Goal: Information Seeking & Learning: Learn about a topic

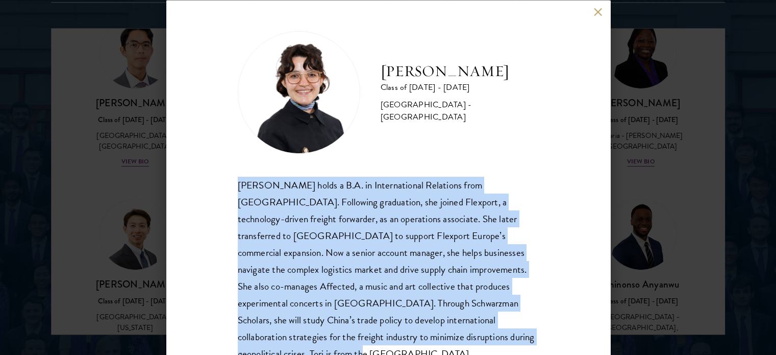
scroll to position [37, 0]
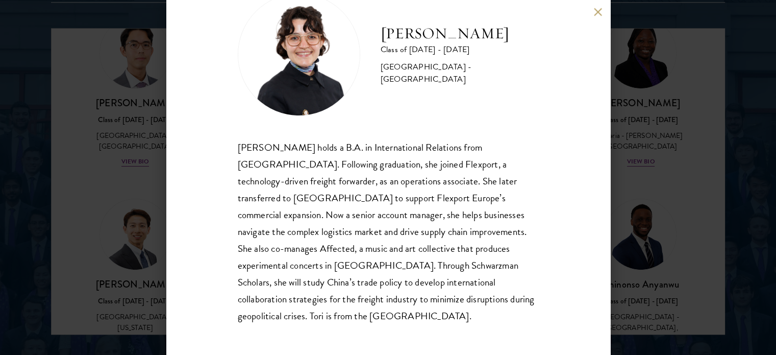
click at [120, 45] on div "Victoria Agostini Class of 2025 - 2026 United States of America - Pomona Colleg…" at bounding box center [388, 177] width 776 height 355
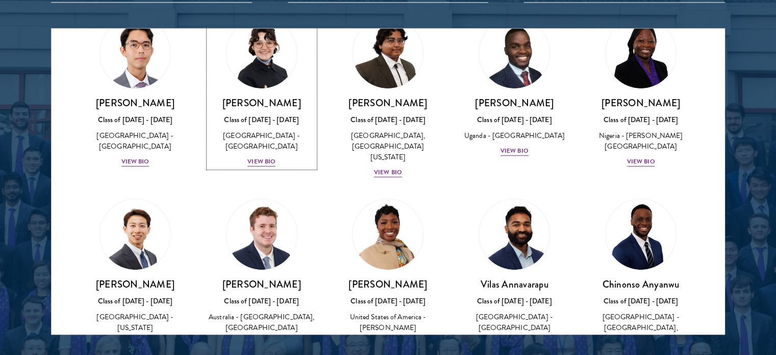
scroll to position [78, 0]
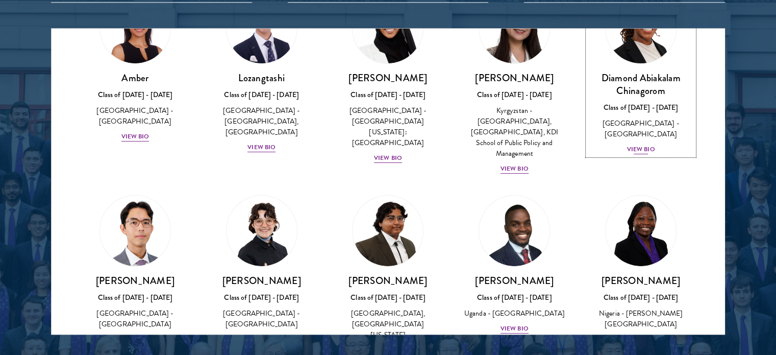
click at [602, 42] on img at bounding box center [641, 28] width 78 height 78
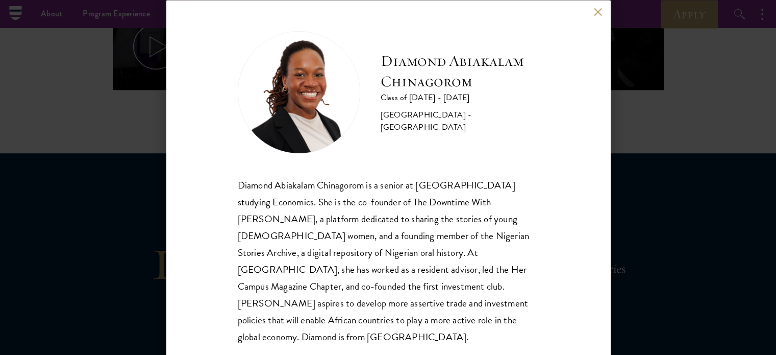
scroll to position [612, 0]
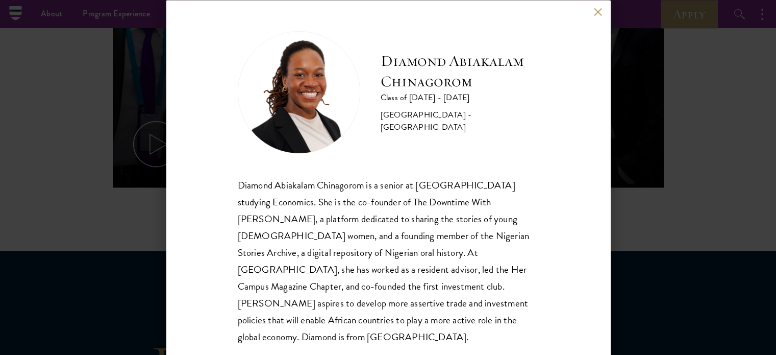
click at [600, 10] on button at bounding box center [598, 12] width 9 height 9
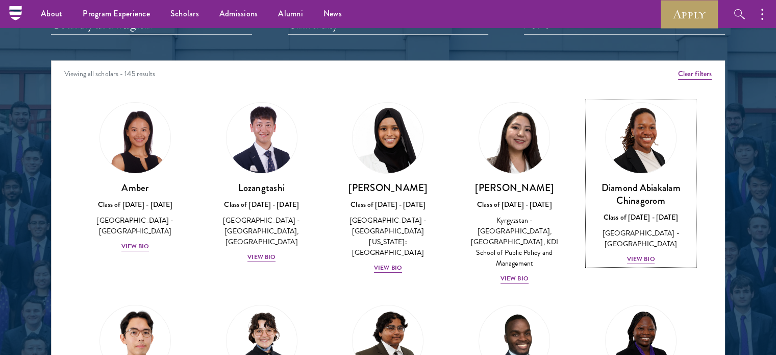
scroll to position [989, 0]
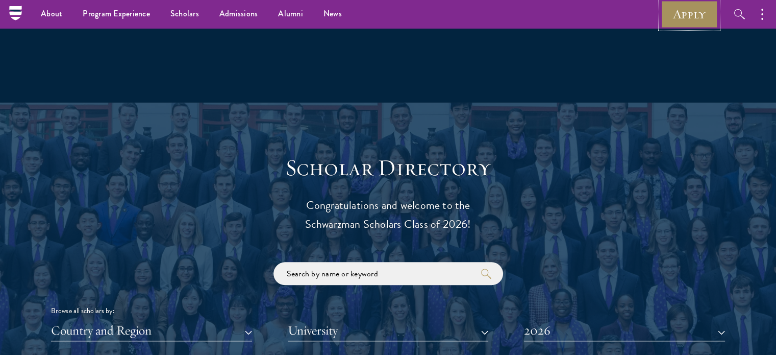
click at [707, 8] on link "Apply" at bounding box center [689, 14] width 57 height 28
click at [676, 13] on link "Apply" at bounding box center [689, 14] width 57 height 28
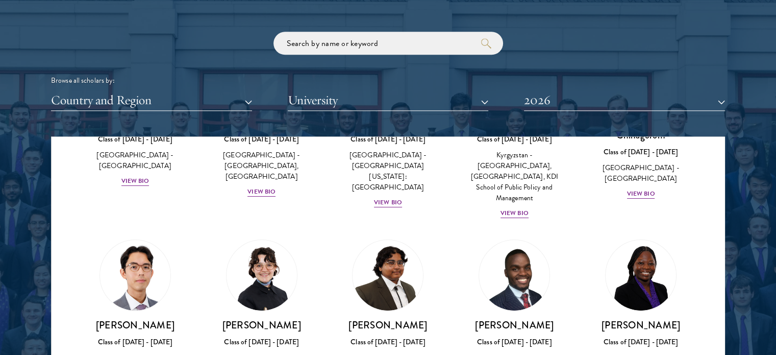
scroll to position [161, 0]
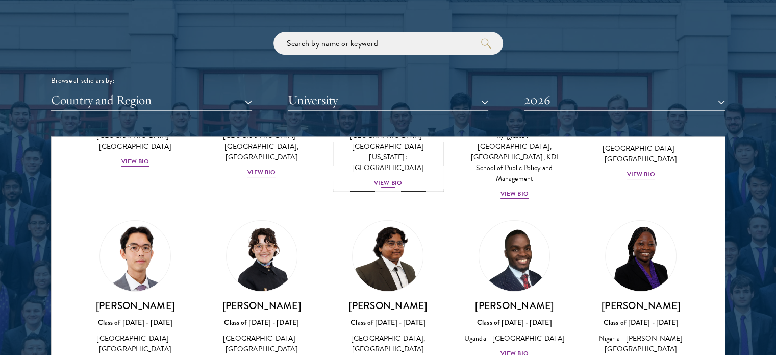
click at [380, 178] on div "View Bio" at bounding box center [388, 183] width 28 height 10
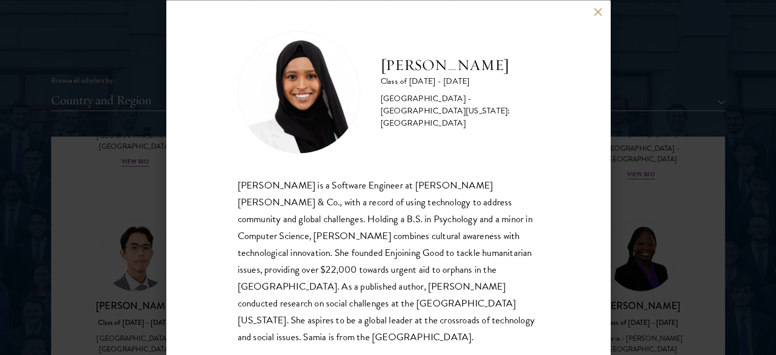
click at [598, 12] on button at bounding box center [598, 12] width 9 height 9
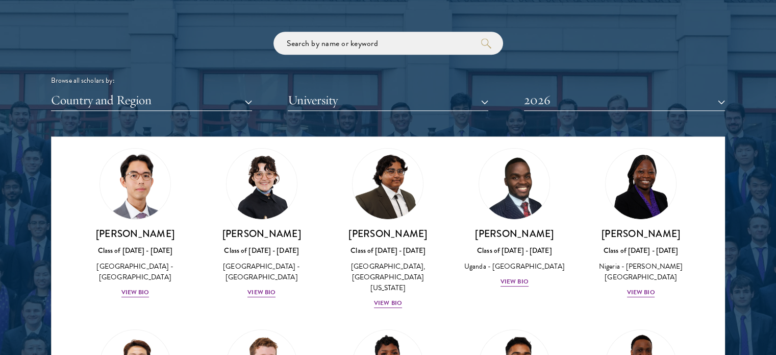
scroll to position [245, 0]
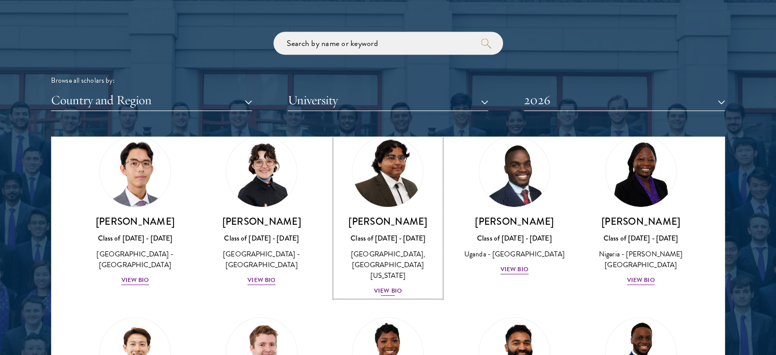
click at [380, 286] on div "View Bio" at bounding box center [388, 291] width 28 height 10
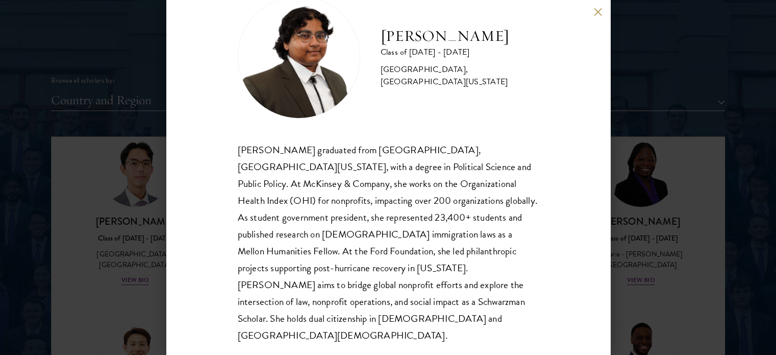
scroll to position [35, 0]
click at [243, 154] on div "[PERSON_NAME] graduated from [GEOGRAPHIC_DATA], [GEOGRAPHIC_DATA][US_STATE], wi…" at bounding box center [388, 242] width 301 height 203
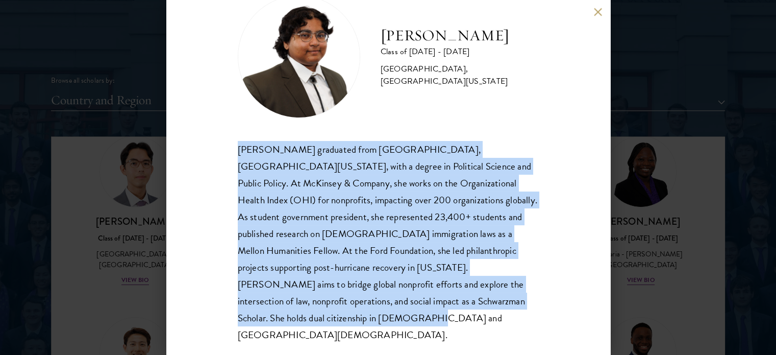
copy div "[PERSON_NAME] graduated from [GEOGRAPHIC_DATA], [GEOGRAPHIC_DATA][US_STATE], wi…"
click at [598, 12] on button at bounding box center [598, 12] width 9 height 9
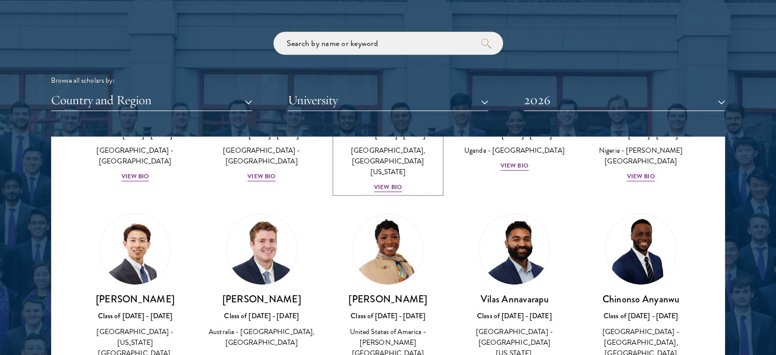
scroll to position [413, 0]
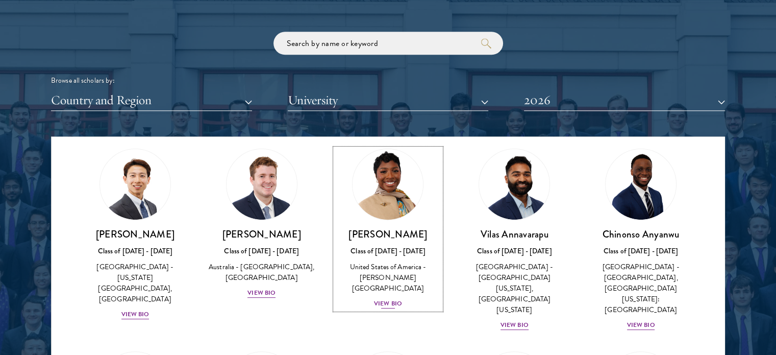
click at [389, 299] on div "View Bio" at bounding box center [388, 304] width 28 height 10
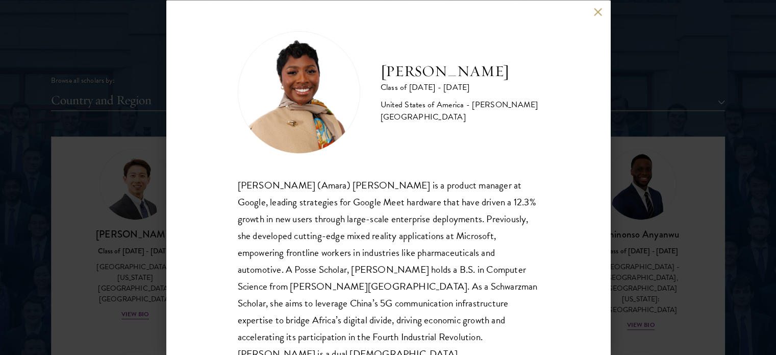
scroll to position [20, 0]
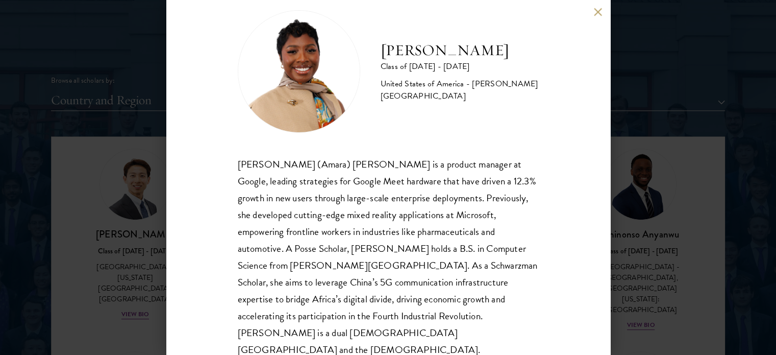
click at [248, 170] on div "[PERSON_NAME] (Amara) [PERSON_NAME] is a product manager at Google, leading str…" at bounding box center [388, 257] width 301 height 203
click at [251, 164] on div "[PERSON_NAME] (Amara) [PERSON_NAME] is a product manager at Google, leading str…" at bounding box center [388, 257] width 301 height 203
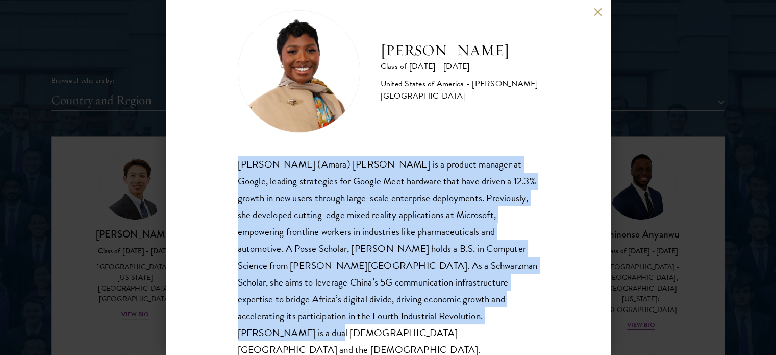
copy div "[PERSON_NAME] (Amara) [PERSON_NAME] is a product manager at Google, leading str…"
click at [596, 27] on div "[PERSON_NAME] Class of [DATE] - [DATE] [GEOGRAPHIC_DATA] - [PERSON_NAME][GEOGRA…" at bounding box center [388, 177] width 444 height 355
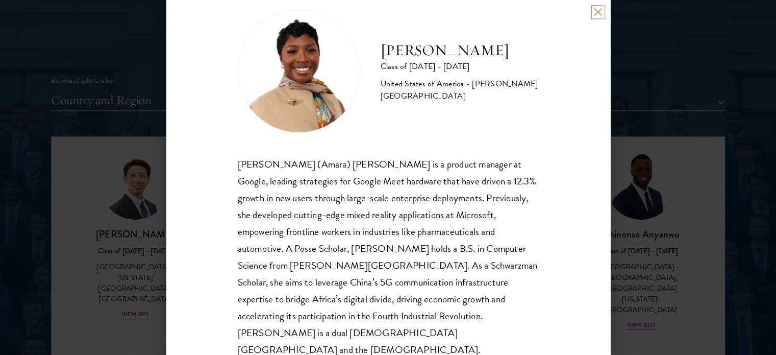
click at [598, 12] on button at bounding box center [598, 12] width 9 height 9
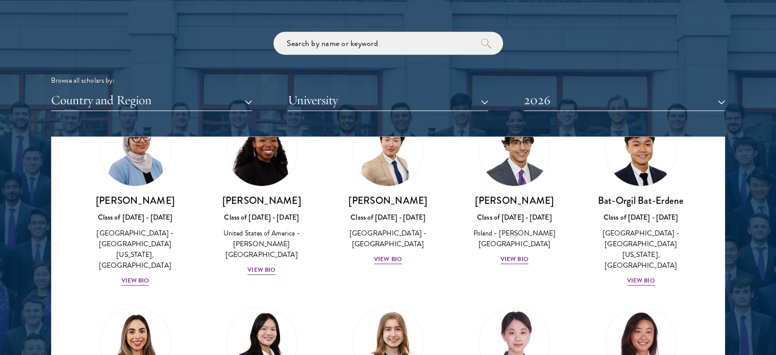
scroll to position [653, 0]
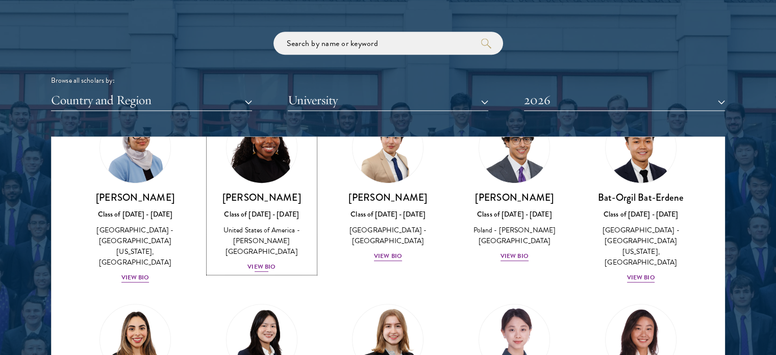
click at [260, 262] on div "View Bio" at bounding box center [262, 267] width 28 height 10
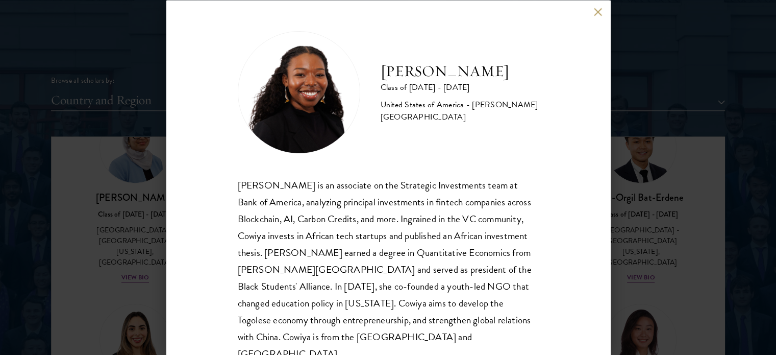
scroll to position [20, 0]
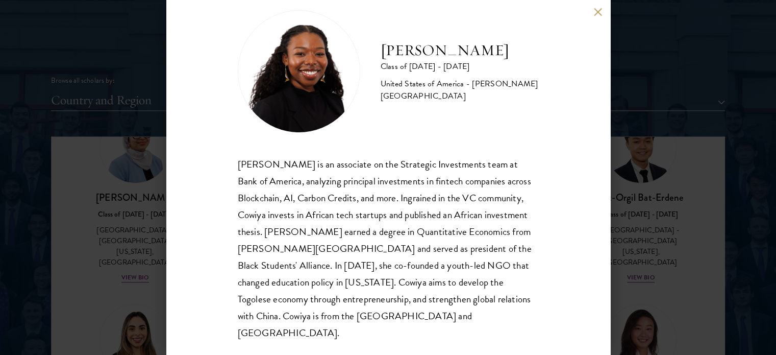
click at [598, 12] on button at bounding box center [598, 12] width 9 height 9
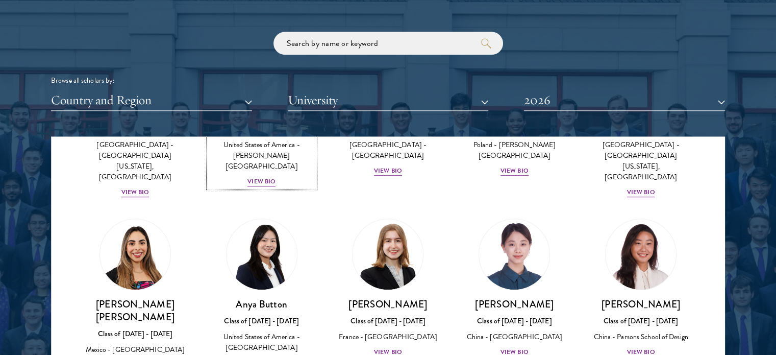
scroll to position [739, 0]
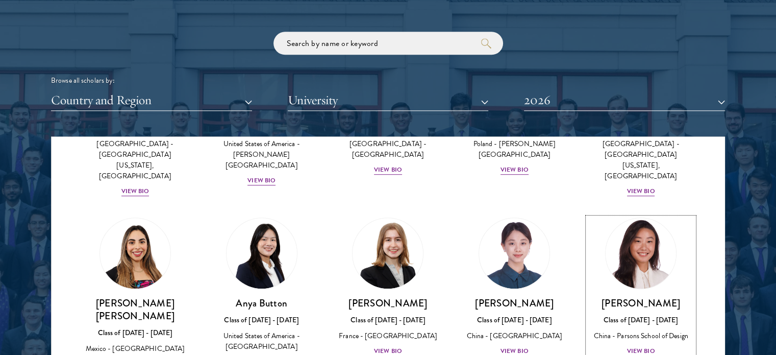
click at [635, 346] on div "View Bio" at bounding box center [641, 351] width 28 height 10
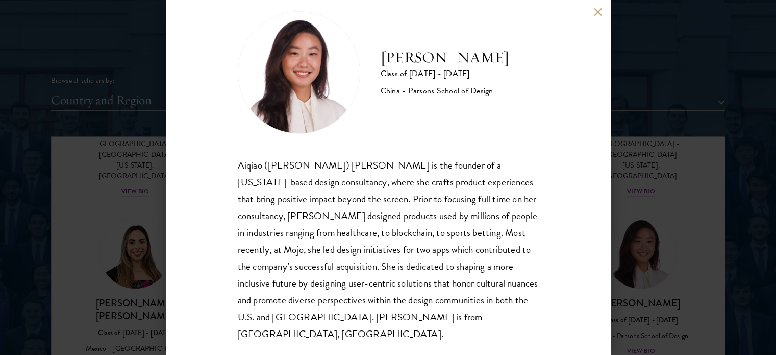
scroll to position [20, 0]
click at [598, 12] on button at bounding box center [598, 12] width 9 height 9
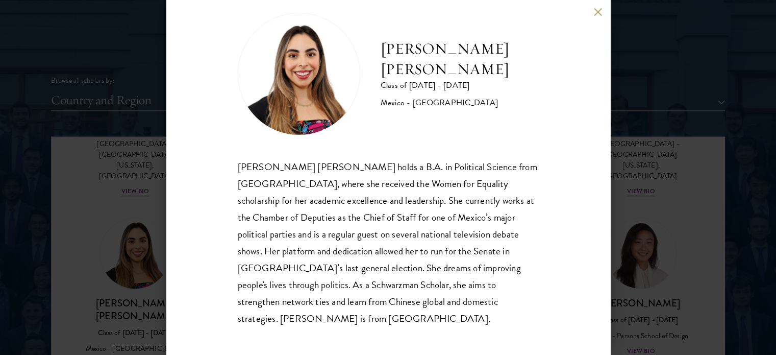
scroll to position [20, 0]
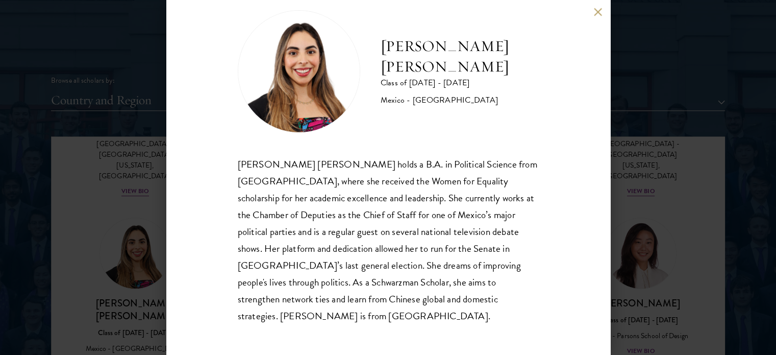
click at [598, 12] on button at bounding box center [598, 12] width 9 height 9
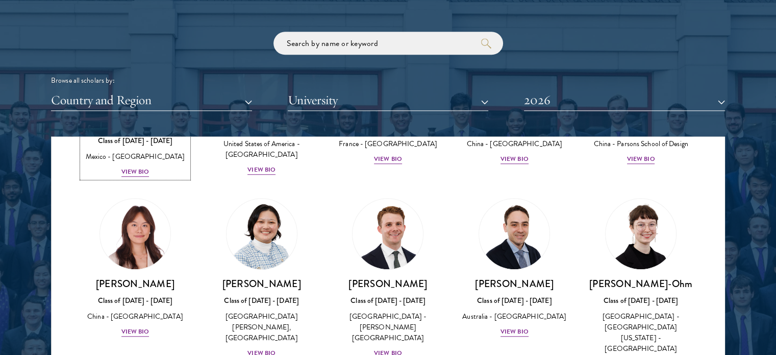
scroll to position [947, 0]
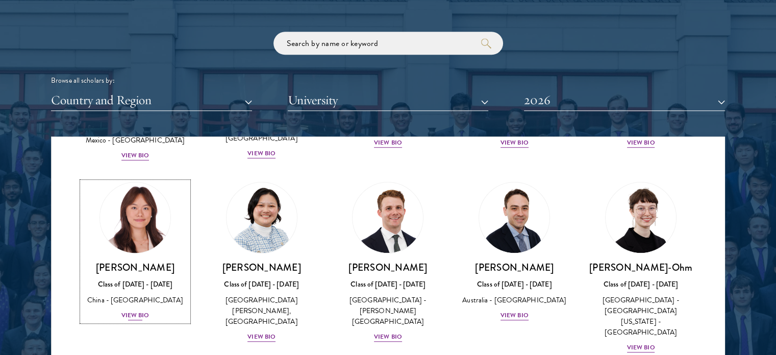
click at [130, 310] on div "View Bio" at bounding box center [135, 315] width 28 height 10
